Goal: Task Accomplishment & Management: Manage account settings

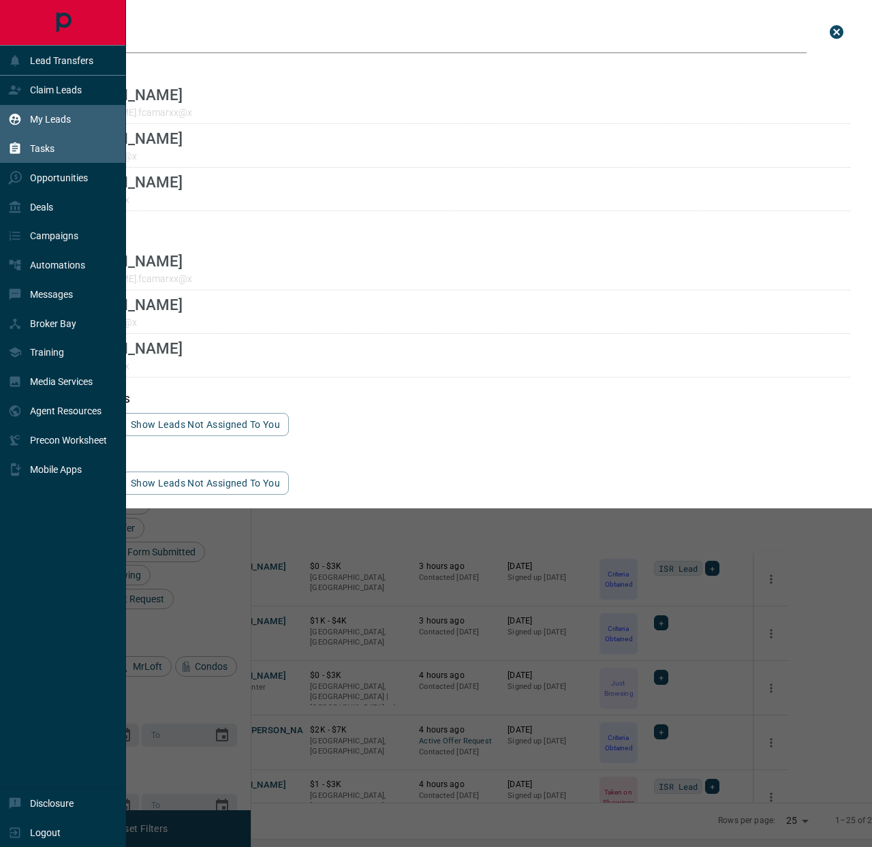
scroll to position [725, 615]
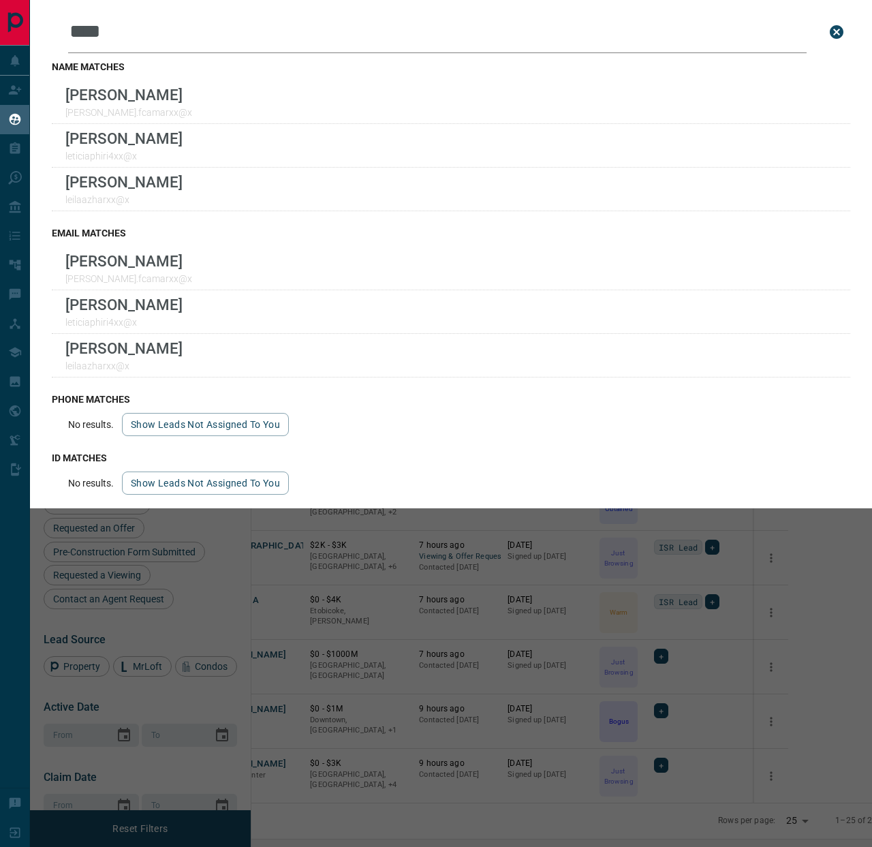
click at [292, 624] on div "Leads Search Bar **** Search for a lead by name, email, phone, or id name match…" at bounding box center [466, 423] width 872 height 847
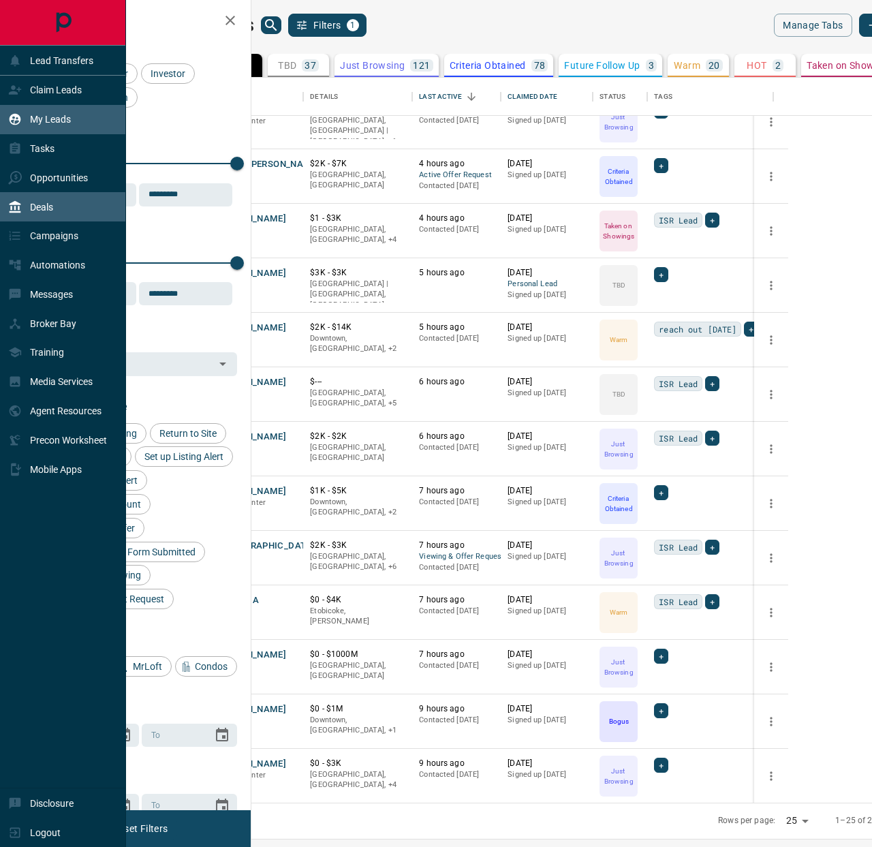
click at [46, 205] on p "Deals" at bounding box center [41, 207] width 23 height 11
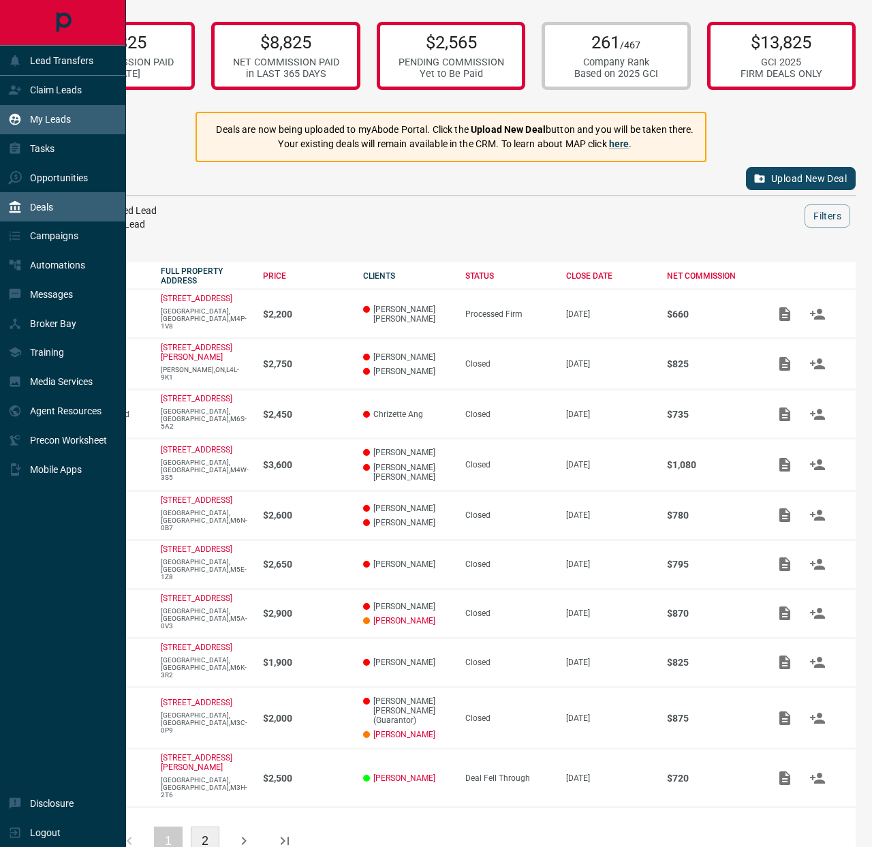
click at [18, 105] on div "My Leads" at bounding box center [63, 119] width 126 height 29
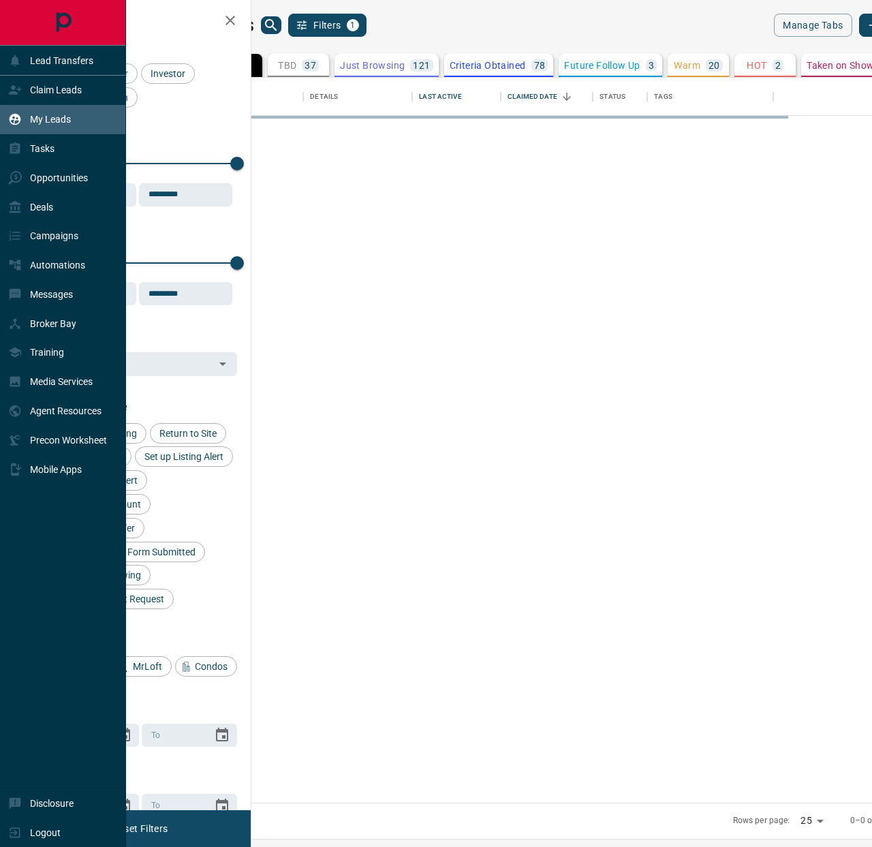
scroll to position [725, 615]
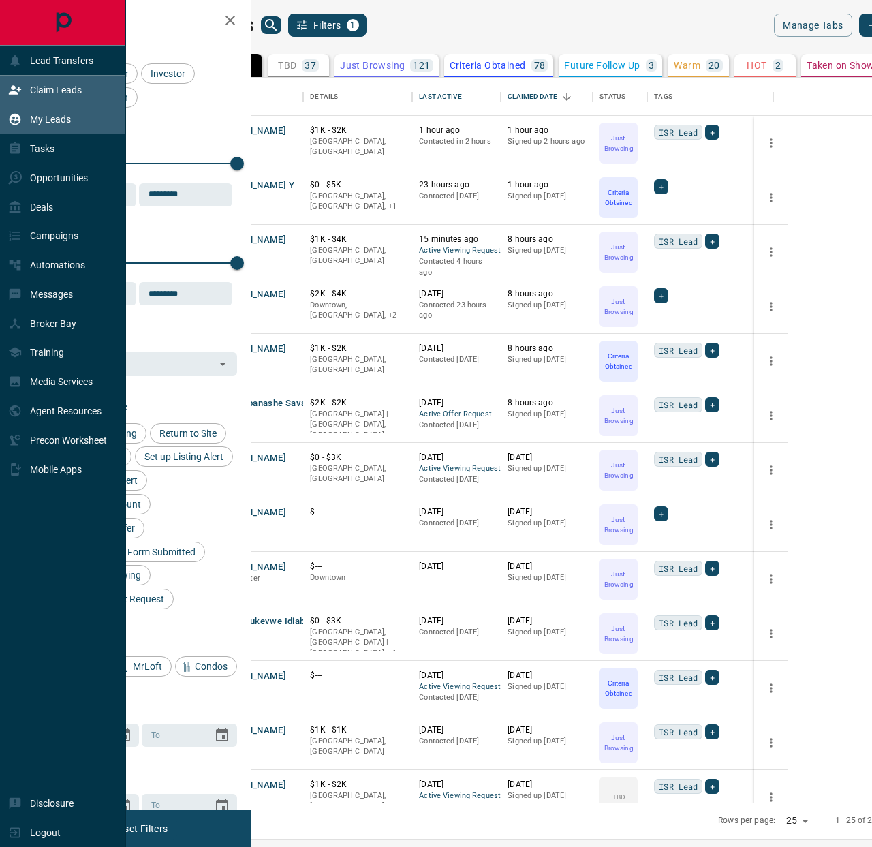
click at [22, 100] on div "Claim Leads" at bounding box center [45, 90] width 74 height 22
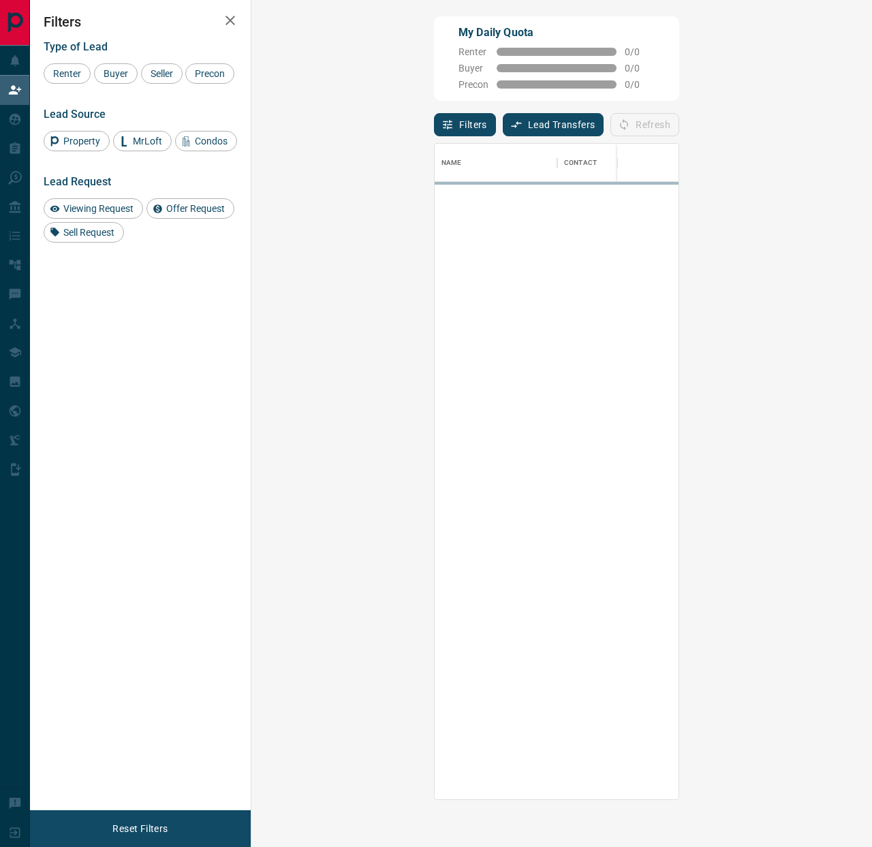
scroll to position [656, 592]
